Goal: Task Accomplishment & Management: Manage account settings

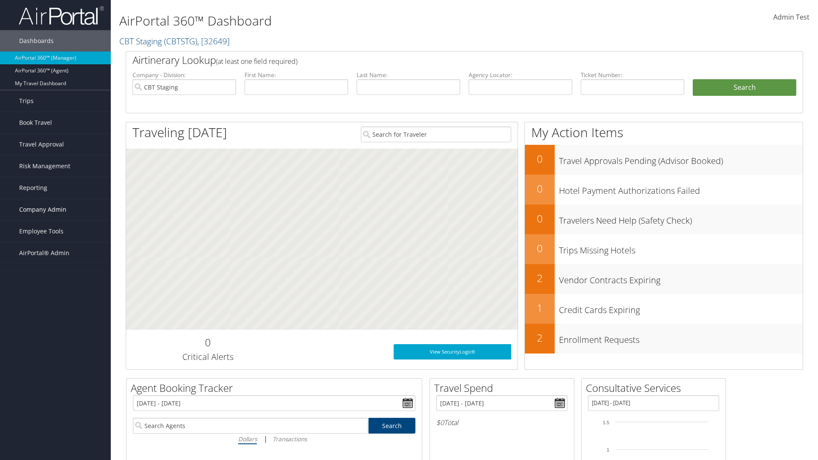
click at [55, 210] on span "Company Admin" at bounding box center [42, 209] width 47 height 21
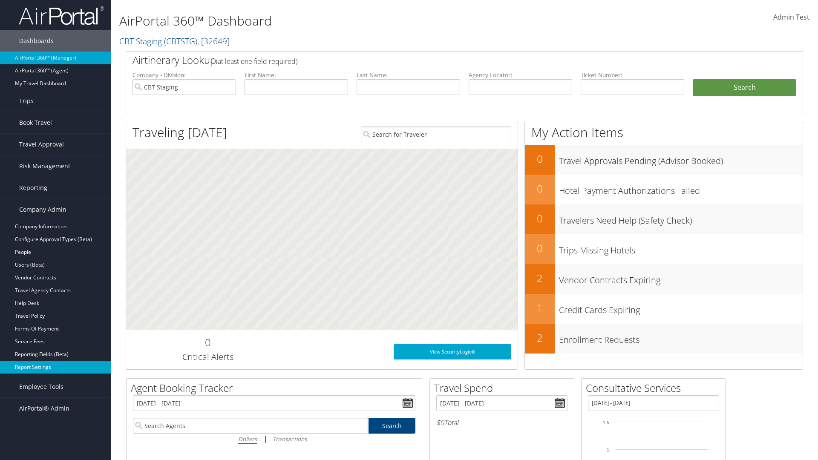
click at [55, 367] on link "Report Settings" at bounding box center [55, 367] width 111 height 13
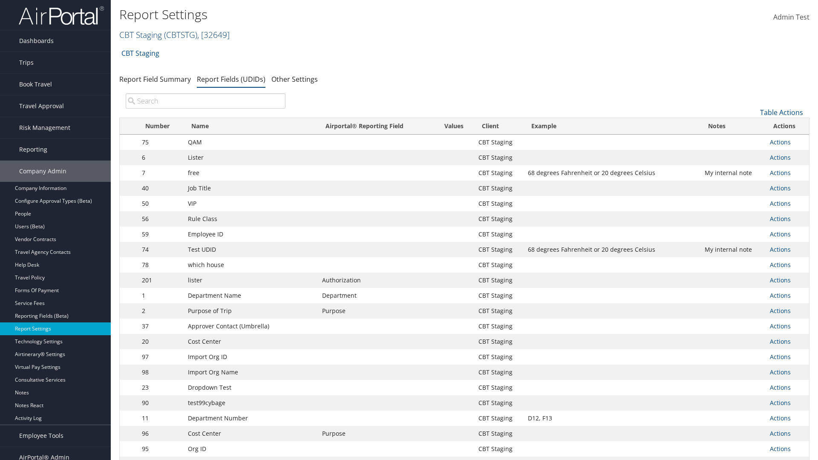
click at [141, 35] on link "CBT Staging ( CBTSTG ) , [ 32649 ]" at bounding box center [174, 35] width 110 height 12
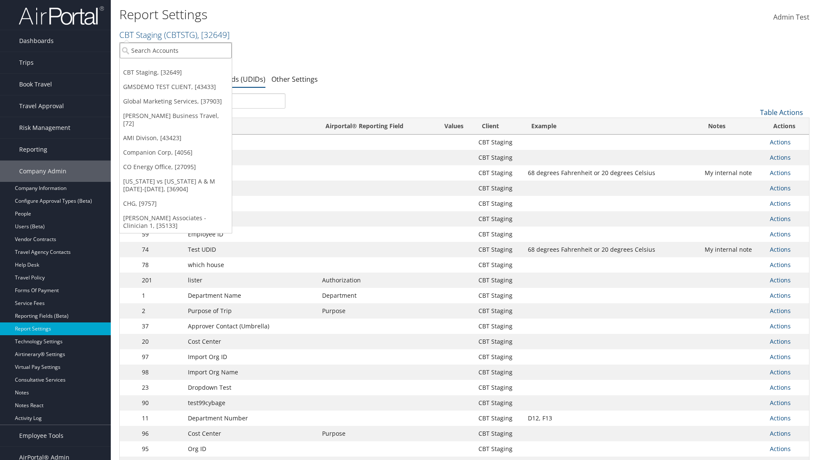
click at [176, 50] on input "search" at bounding box center [176, 51] width 112 height 16
type input "Global Marketing Services"
click at [184, 66] on div "Global Marketing Services (301946), [37903]" at bounding box center [183, 66] width 137 height 8
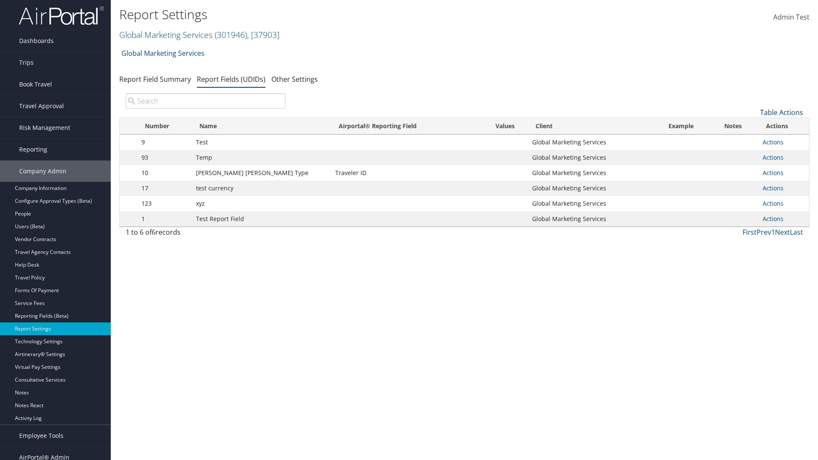
click at [781, 112] on link "Table Actions" at bounding box center [781, 112] width 43 height 9
click at [753, 126] on link "New Record" at bounding box center [753, 125] width 112 height 14
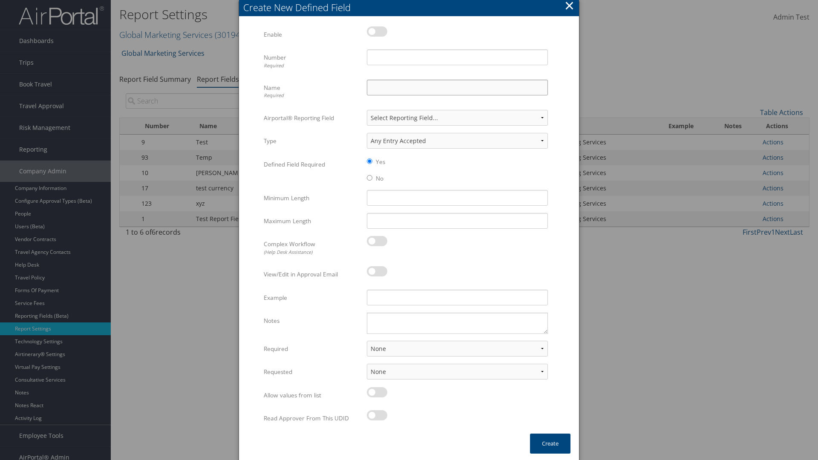
click at [457, 87] on input "Name Required" at bounding box center [457, 88] width 181 height 16
type input "Test Report Dummy"
click at [457, 57] on input "Number Required" at bounding box center [457, 57] width 181 height 16
type input "1"
click at [550, 444] on button "Create" at bounding box center [550, 444] width 40 height 20
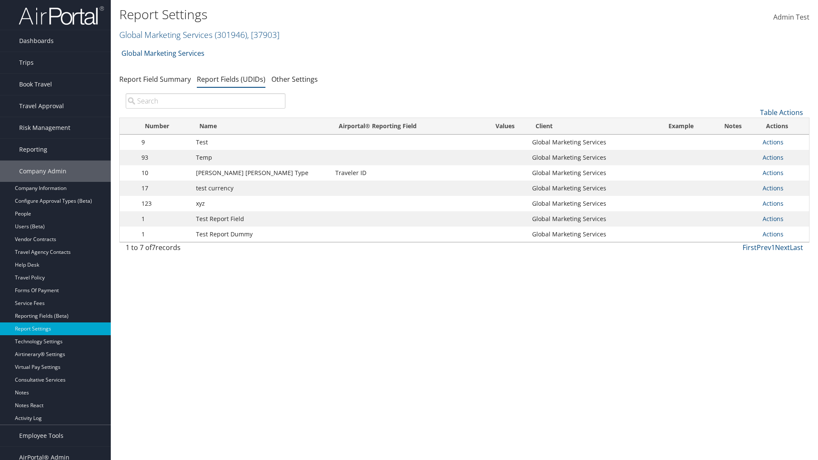
click at [782, 234] on td "Actions Update Report Field Values Upload Report Field Values Edit Delete" at bounding box center [783, 234] width 51 height 15
